Goal: Task Accomplishment & Management: Complete application form

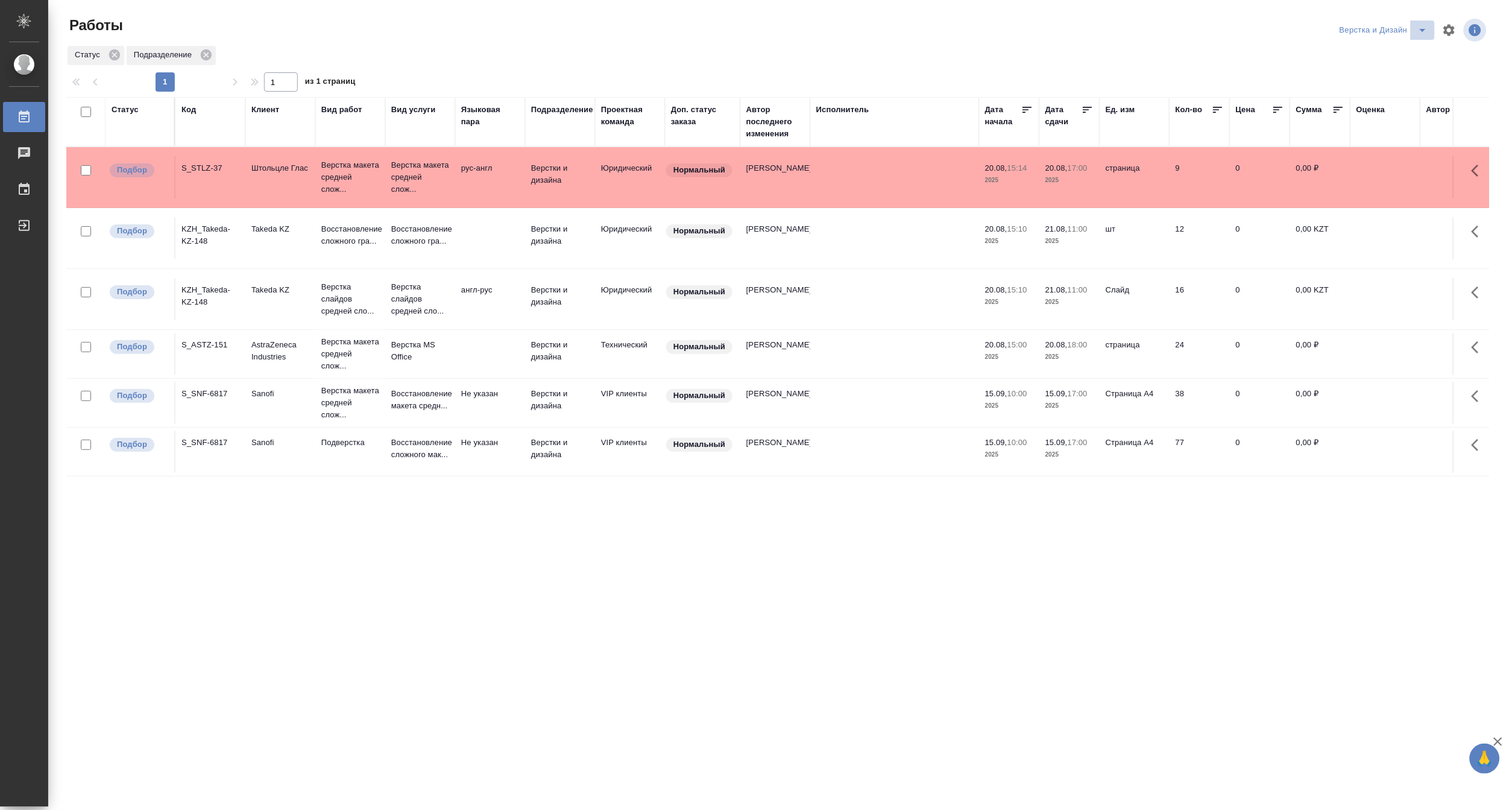
click at [1422, 25] on icon "split button" at bounding box center [1423, 30] width 15 height 15
click at [1413, 89] on li "[PERSON_NAME]" at bounding box center [1391, 93] width 116 height 19
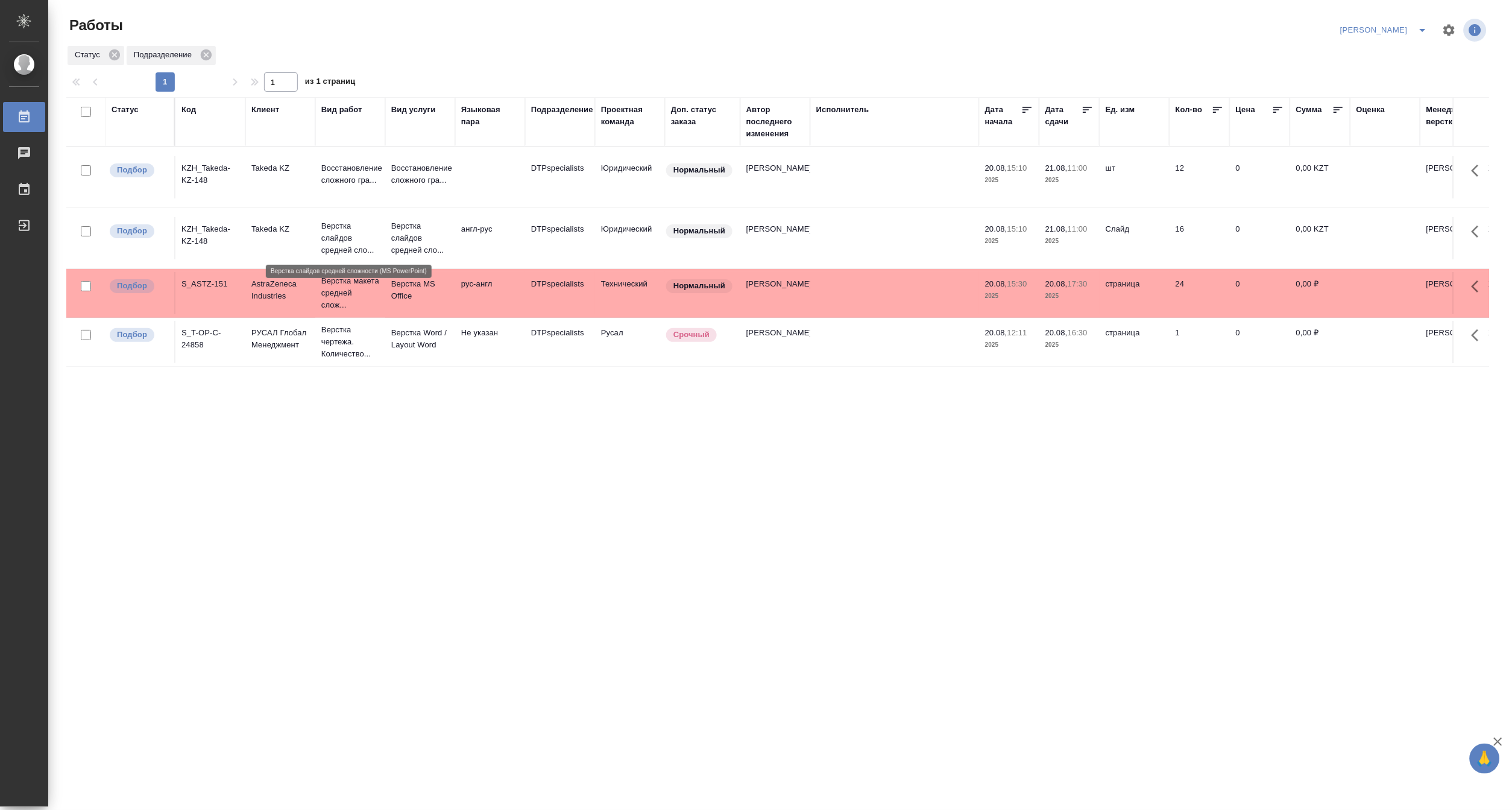
click at [335, 225] on p "Верстка слайдов средней сло..." at bounding box center [350, 238] width 58 height 36
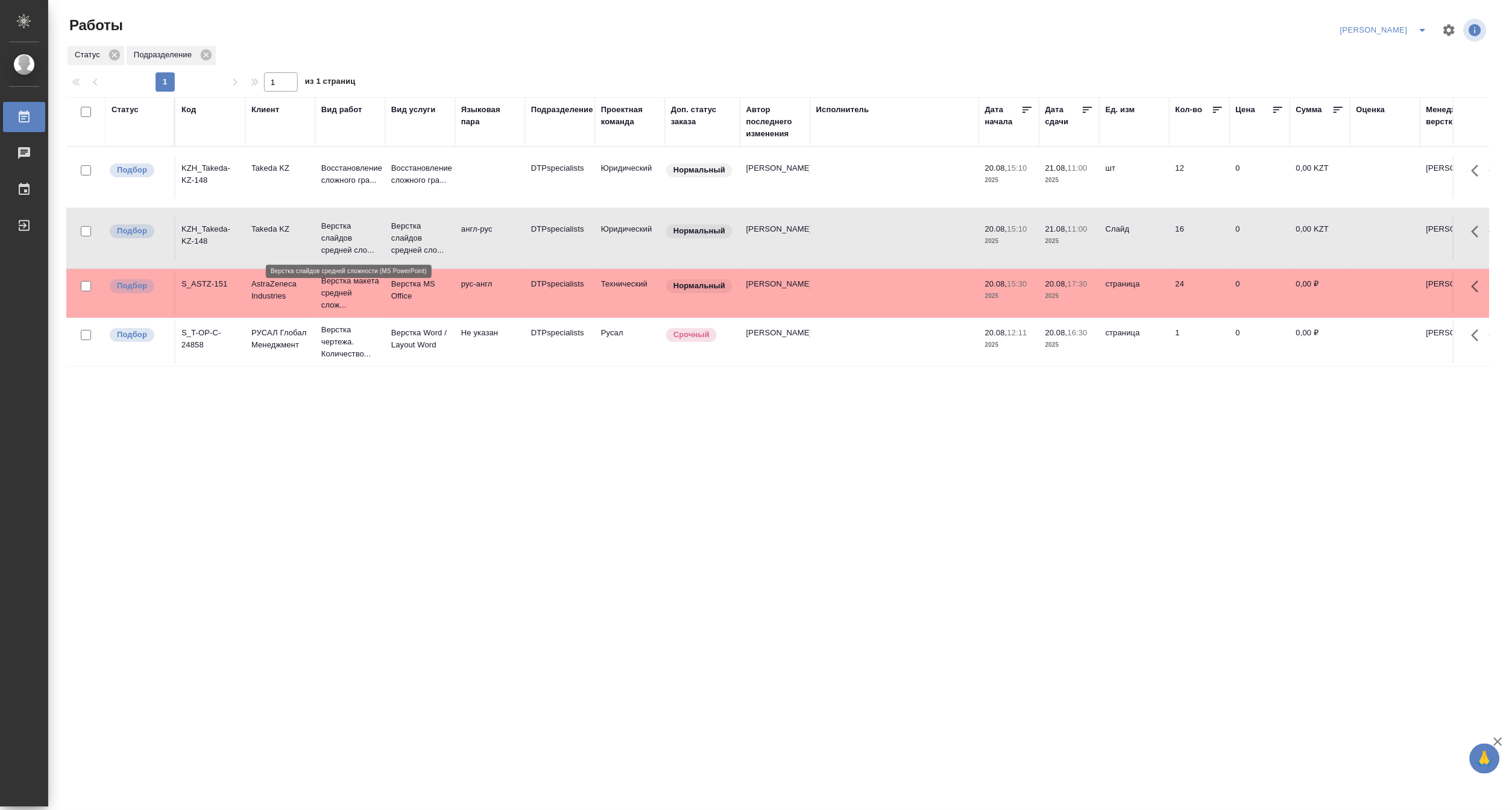
click at [335, 225] on p "Верстка слайдов средней сло..." at bounding box center [350, 238] width 58 height 36
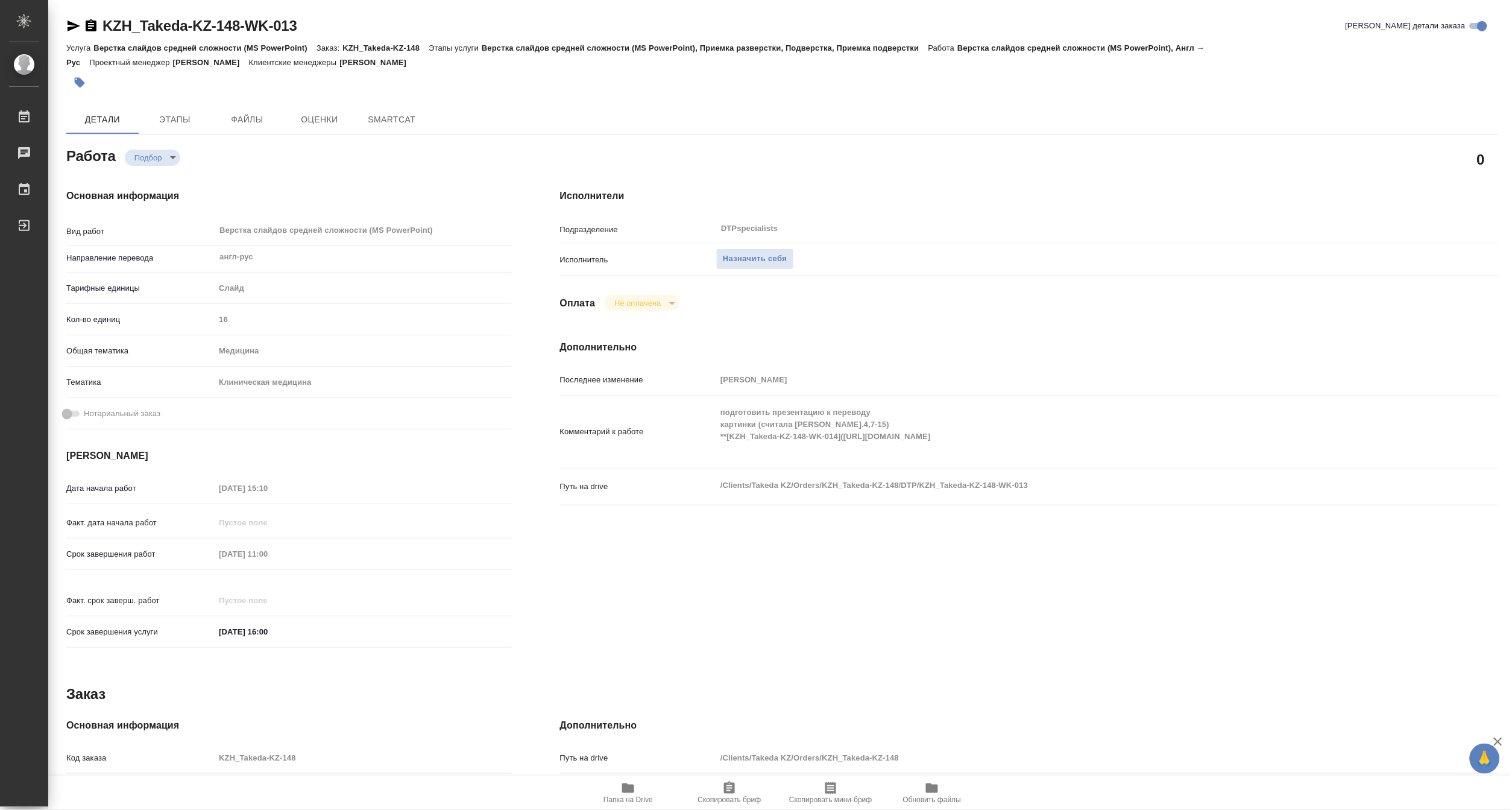
type textarea "x"
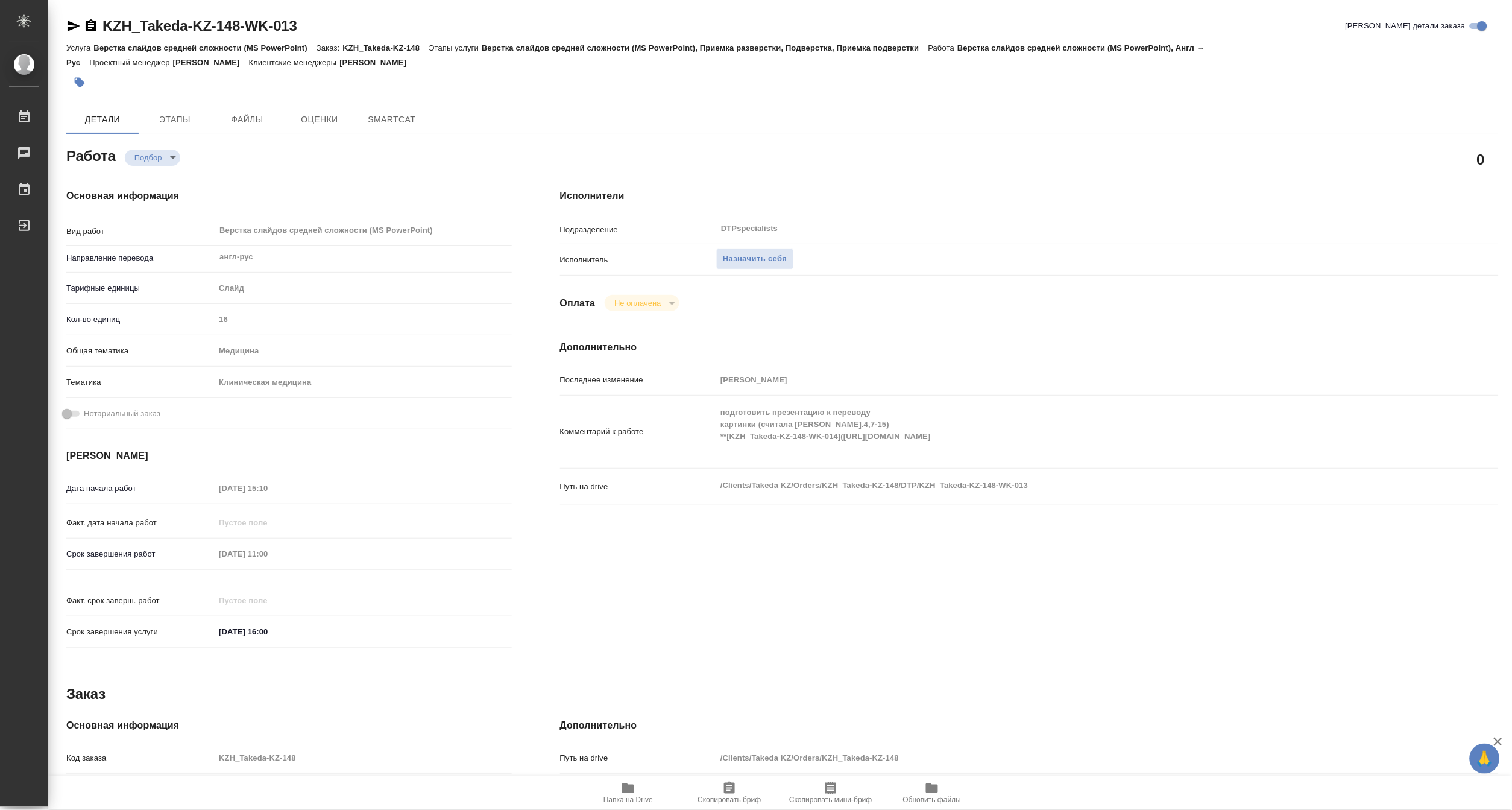
type textarea "x"
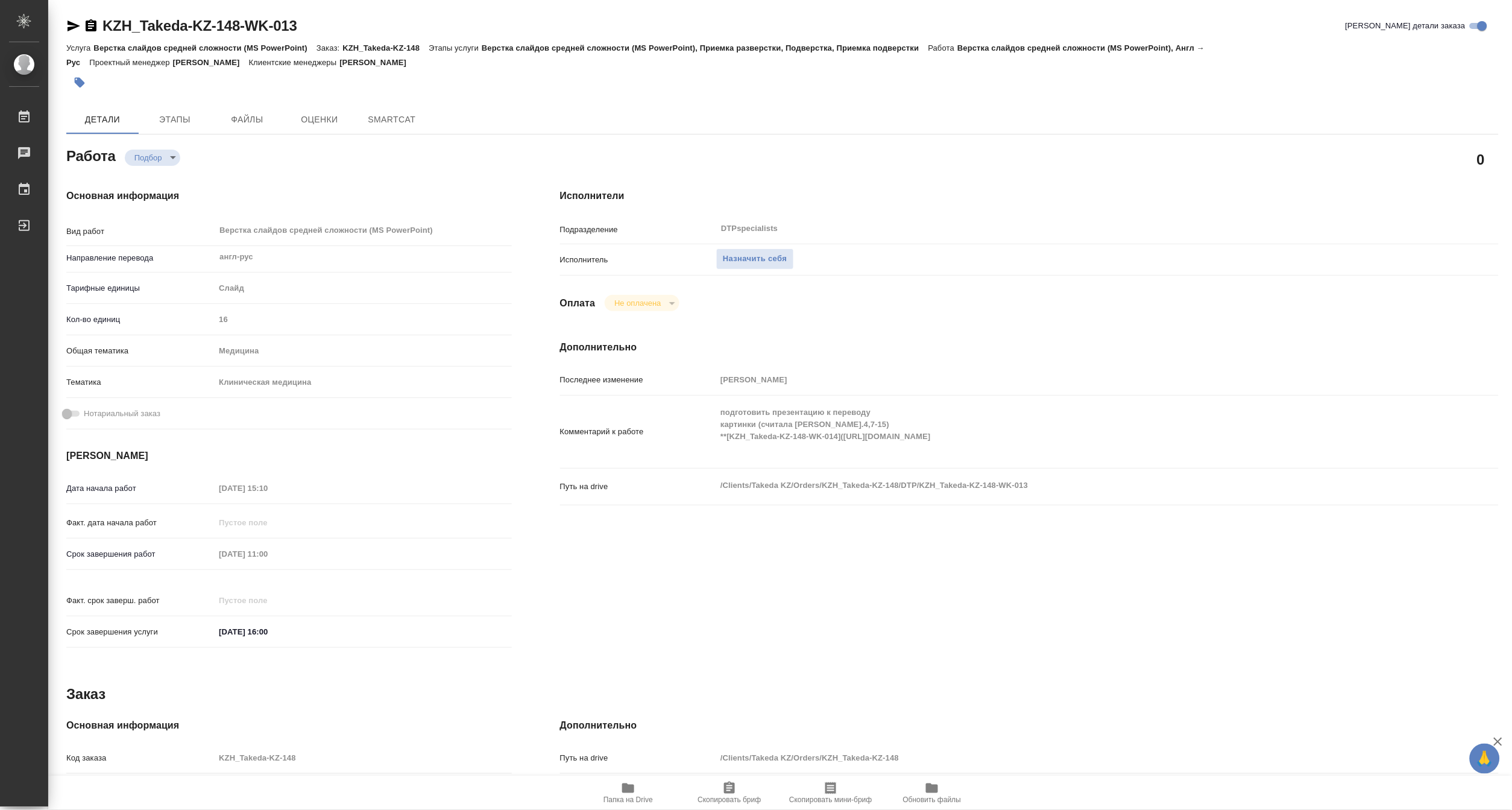
type textarea "x"
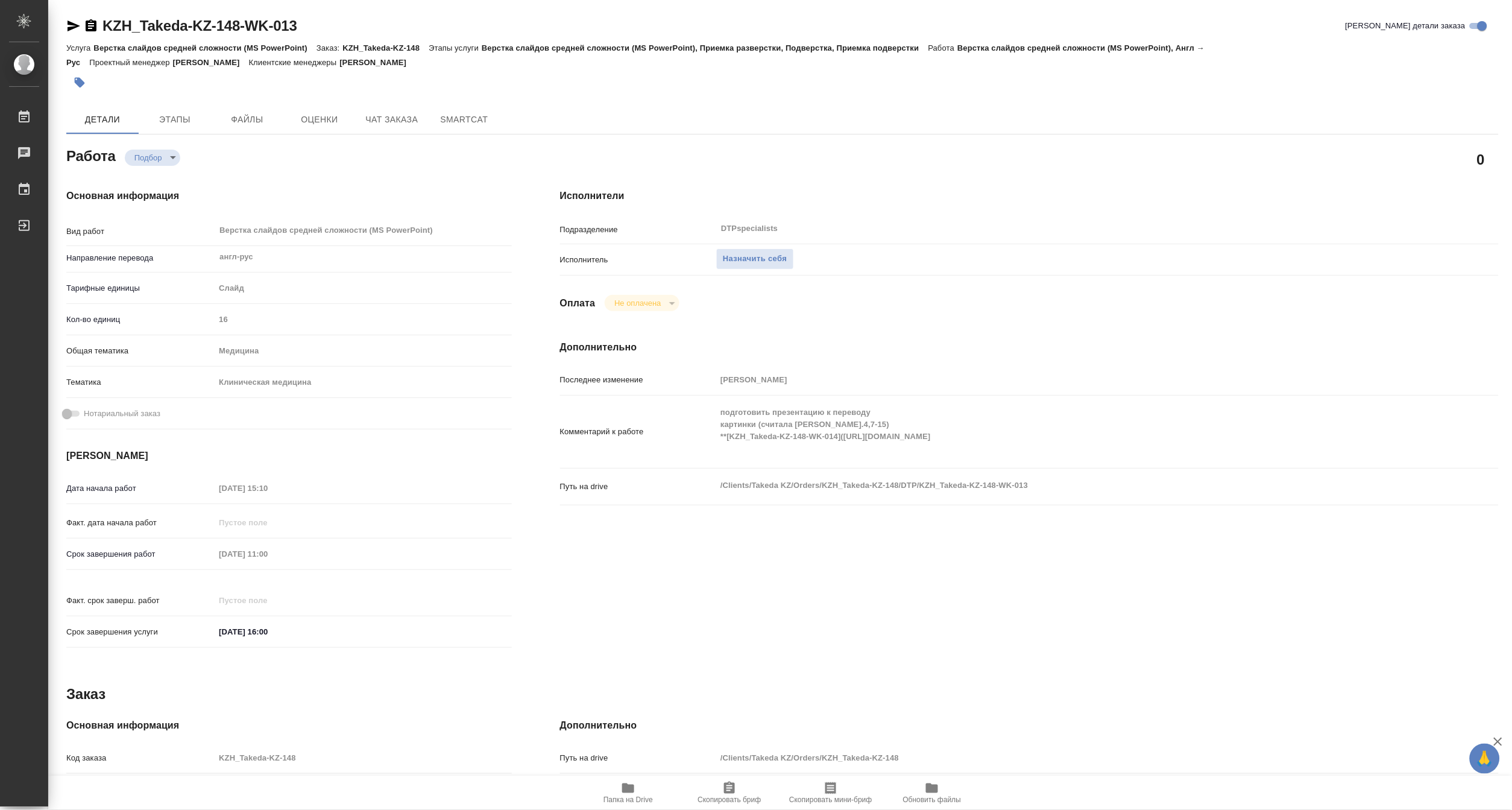
type textarea "x"
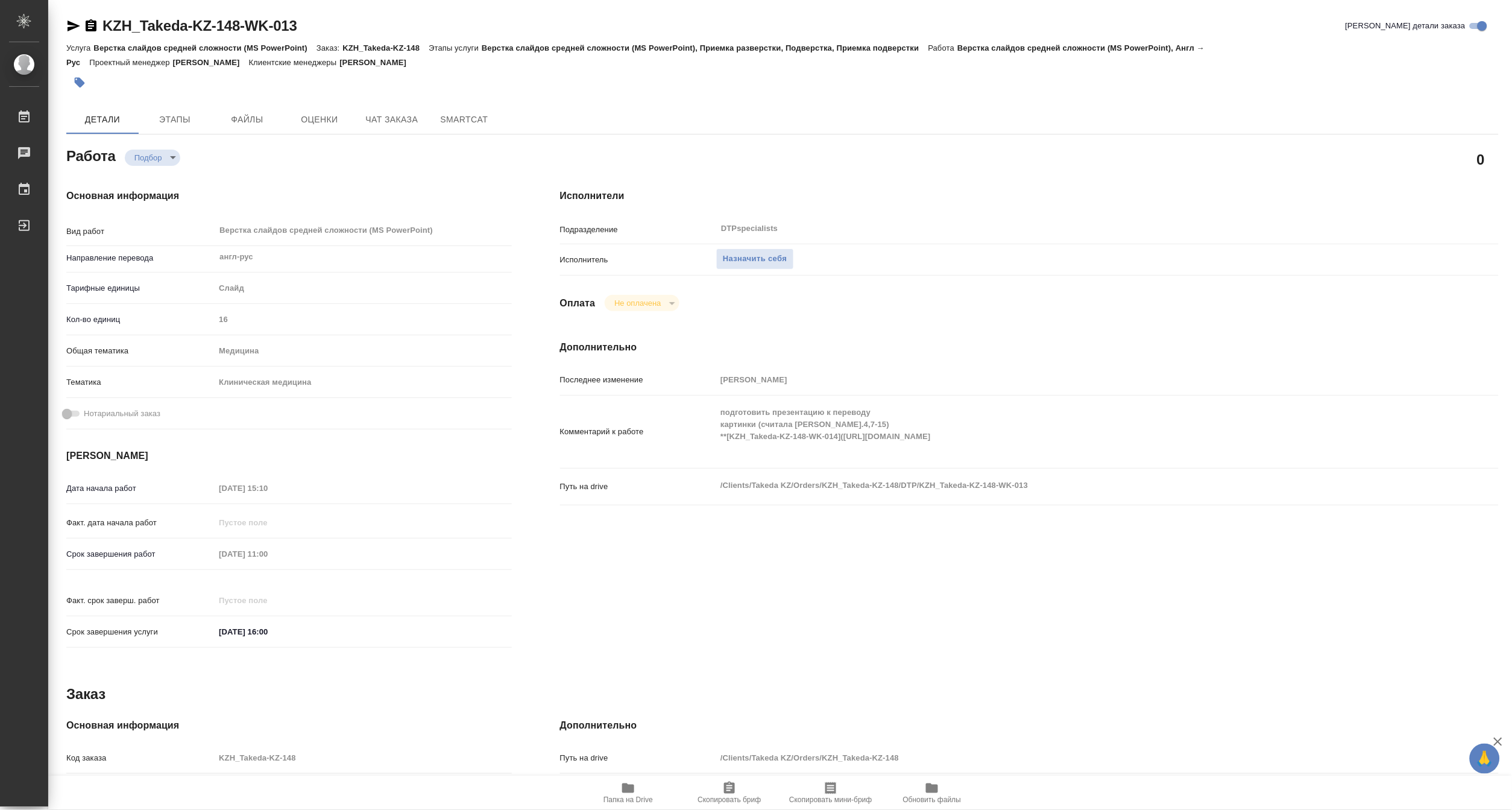
type textarea "x"
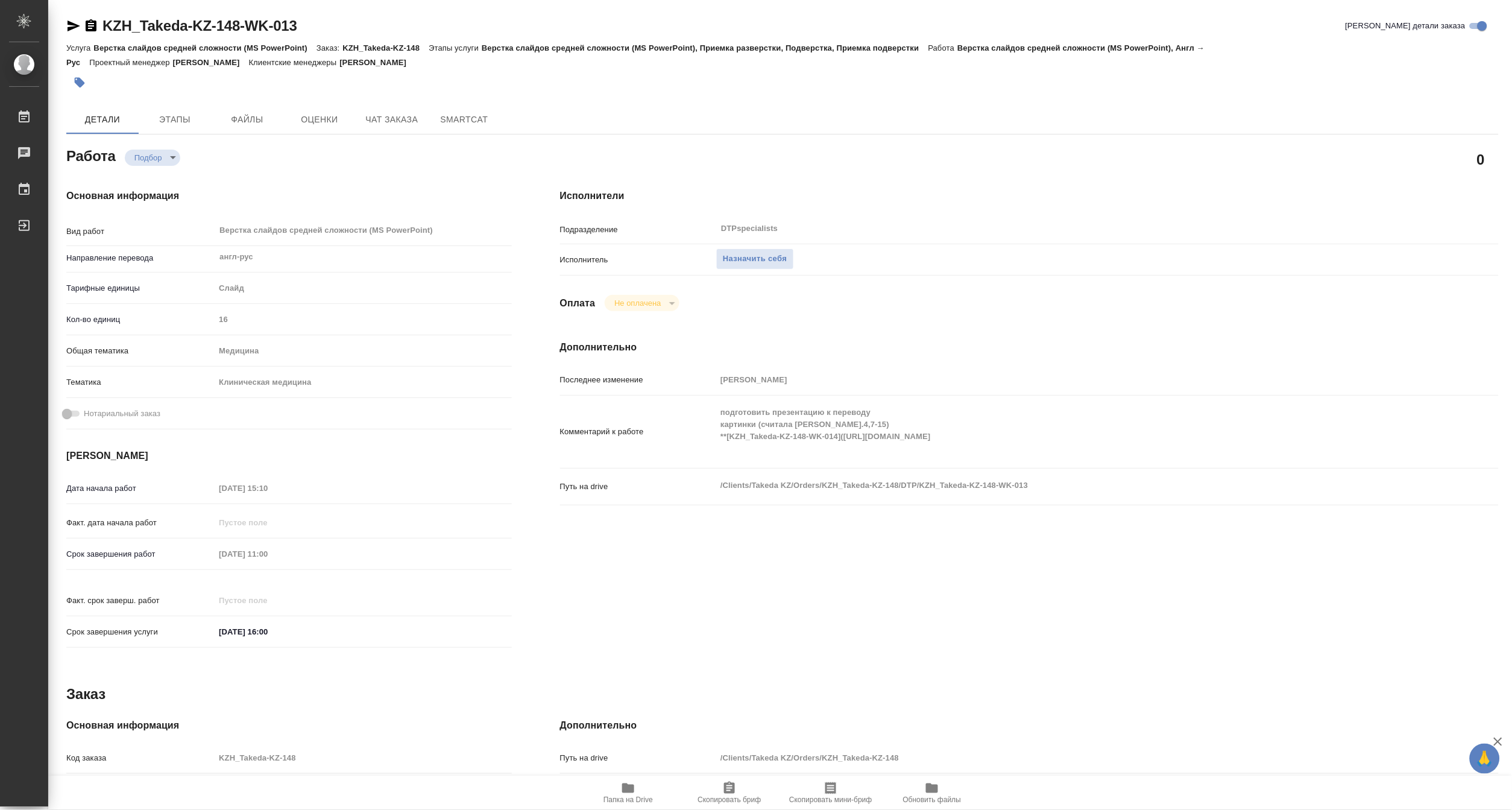
click at [634, 793] on icon "button" at bounding box center [629, 788] width 15 height 15
